Goal: Task Accomplishment & Management: Complete application form

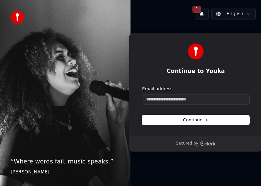
click at [189, 105] on form "Email address Continue" at bounding box center [195, 105] width 107 height 39
click at [191, 101] on input "Email address" at bounding box center [195, 100] width 107 height 10
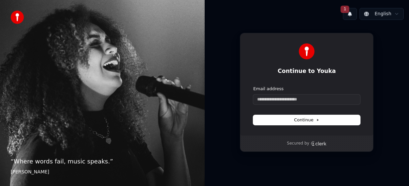
click at [260, 16] on button "1" at bounding box center [350, 14] width 14 height 12
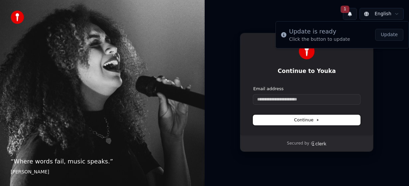
click at [260, 119] on span "Continue" at bounding box center [306, 120] width 25 height 6
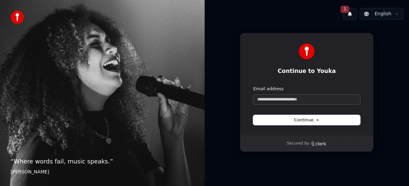
click at [260, 100] on input "Email address" at bounding box center [306, 100] width 107 height 10
type input "*"
click at [252, 79] on div "Continue to Youka Continue with Google or Email address Continue" at bounding box center [307, 84] width 134 height 103
click at [260, 121] on button "Continue" at bounding box center [306, 120] width 107 height 10
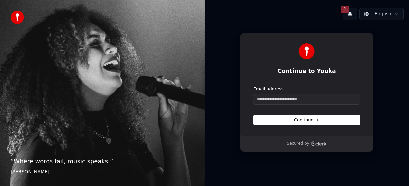
click at [24, 23] on div at bounding box center [19, 17] width 17 height 13
click at [260, 101] on input "Email address" at bounding box center [306, 100] width 107 height 10
click at [260, 99] on input "Email address" at bounding box center [306, 100] width 107 height 10
click at [253, 86] on button "submit" at bounding box center [253, 86] width 0 height 0
type input "**********"
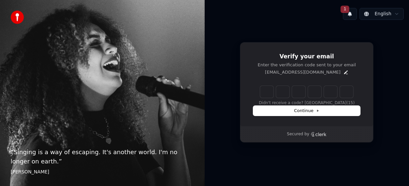
click at [260, 90] on input "Enter verification code" at bounding box center [313, 92] width 106 height 12
paste input "******"
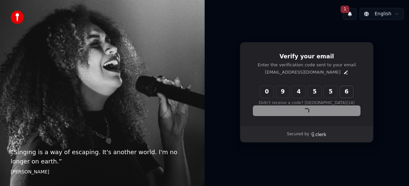
type input "******"
click at [260, 107] on div "Continue" at bounding box center [306, 111] width 107 height 10
